Goal: Task Accomplishment & Management: Manage account settings

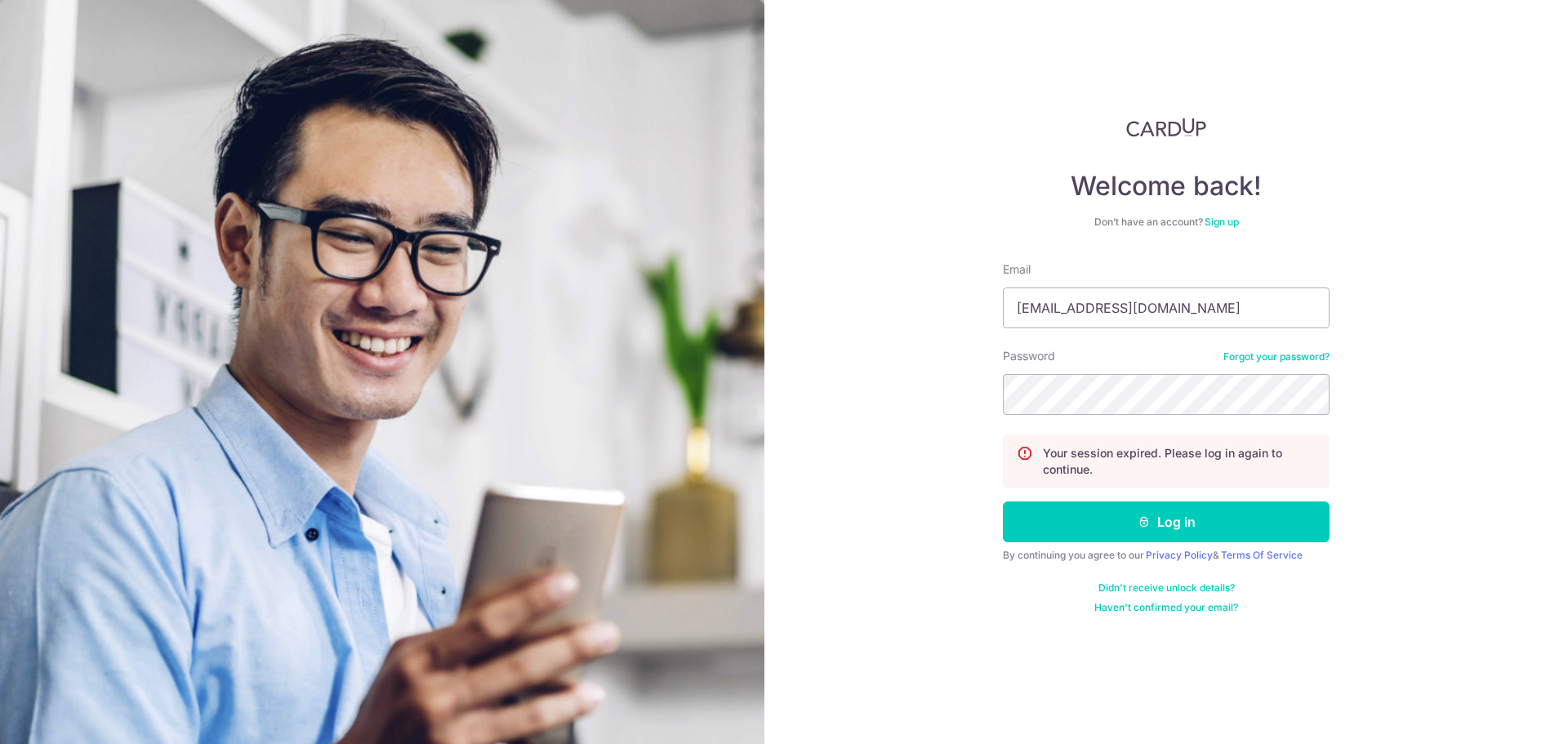
type input "[EMAIL_ADDRESS][DOMAIN_NAME]"
click at [1003, 502] on button "Log in" at bounding box center [1166, 522] width 327 height 41
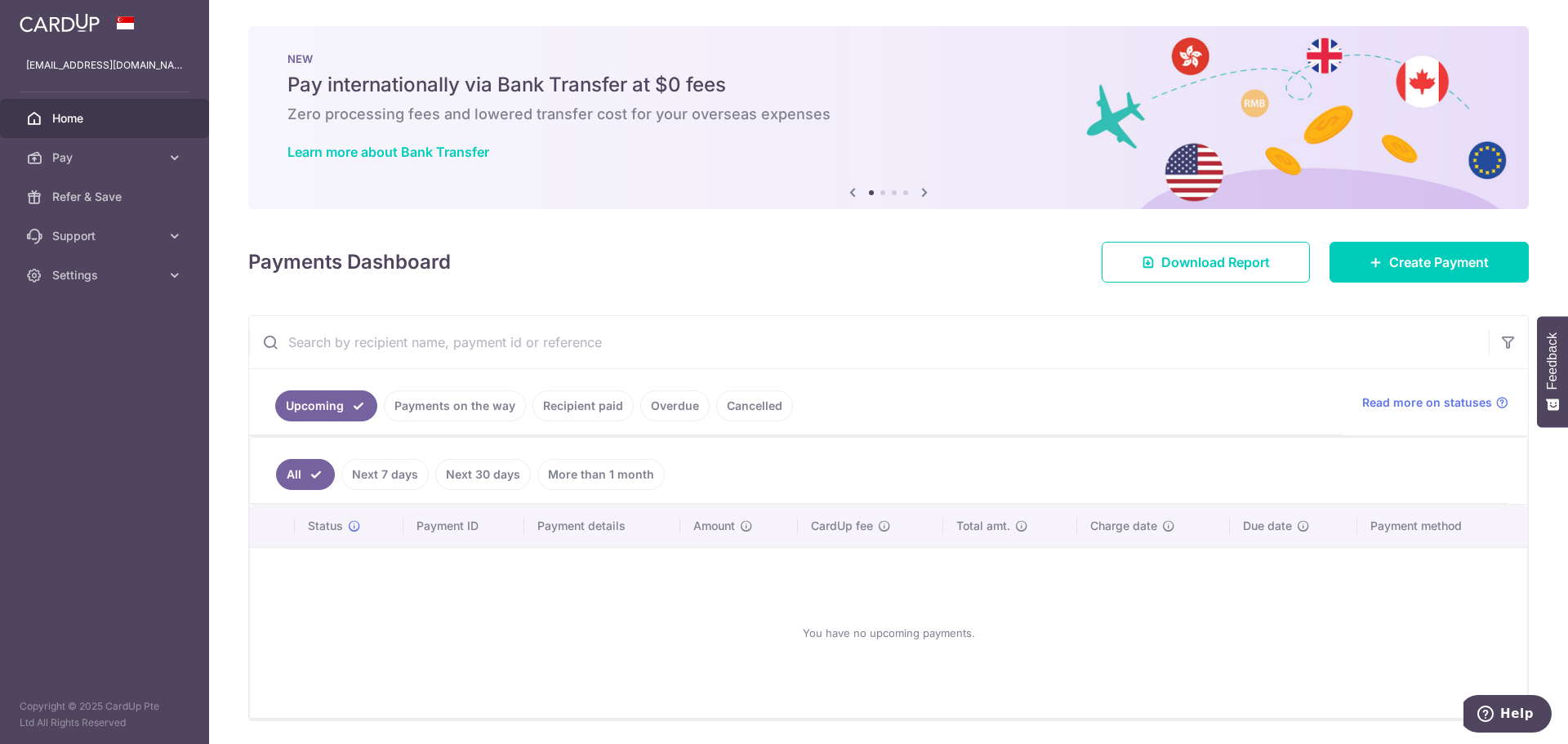
click at [569, 415] on link "Recipient paid" at bounding box center [583, 405] width 102 height 31
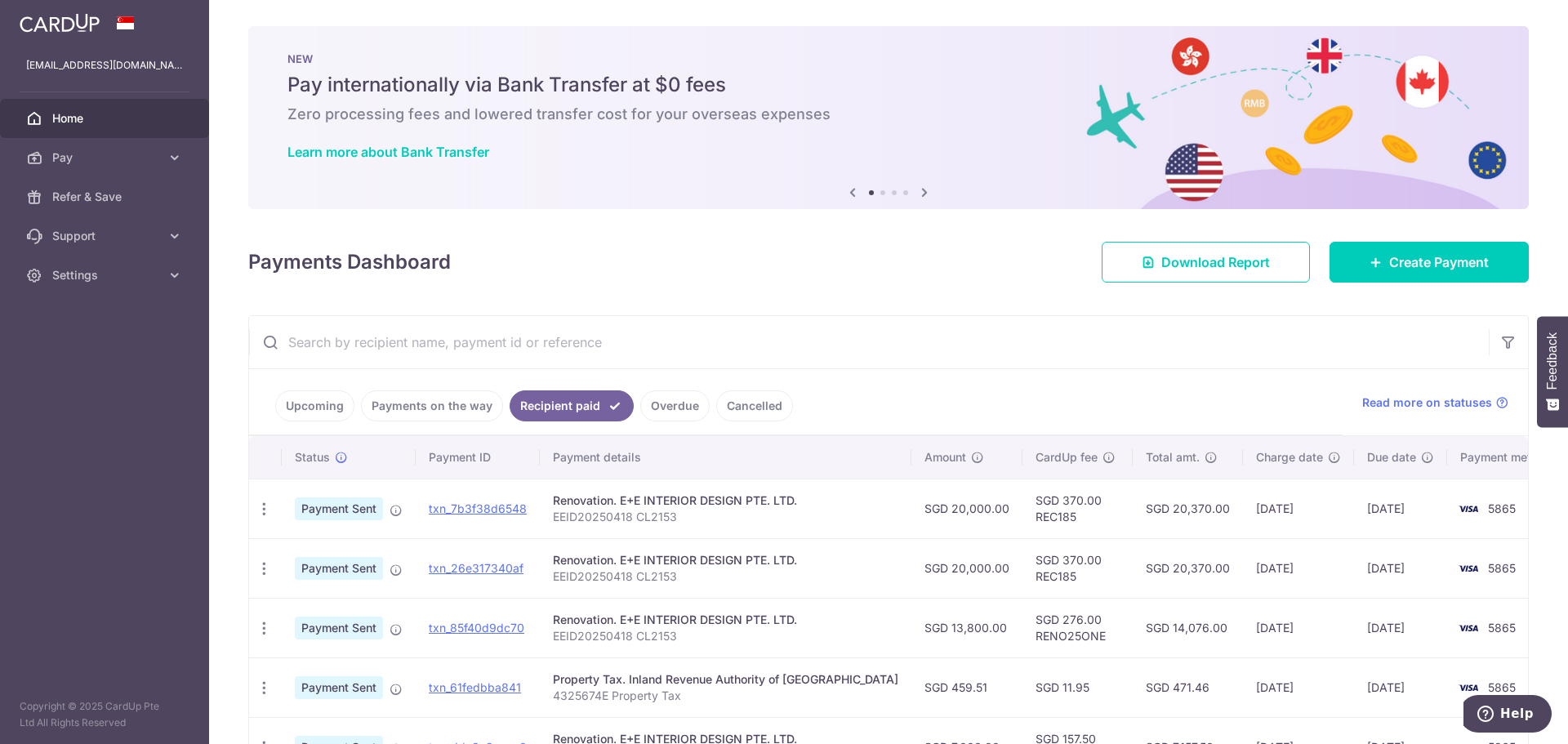
click at [569, 414] on link "Recipient paid" at bounding box center [571, 405] width 124 height 31
click at [578, 403] on link "Recipient paid" at bounding box center [571, 405] width 124 height 31
